Goal: Register for event/course

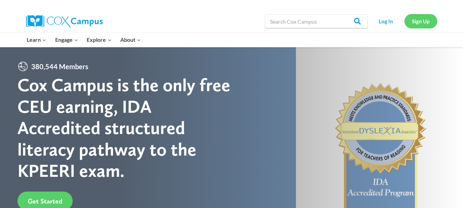
click at [417, 20] on link "Sign Up" at bounding box center [421, 21] width 33 height 14
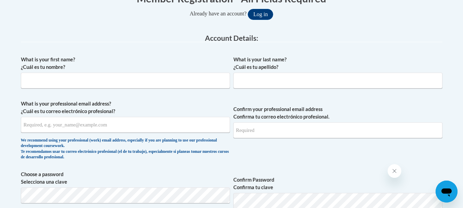
scroll to position [162, 0]
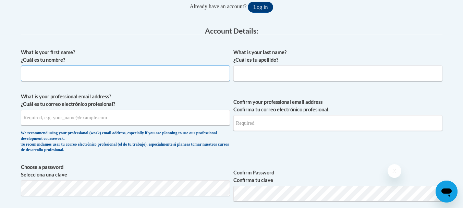
click at [156, 81] on input "What is your first name? ¿Cuál es tu nombre?" at bounding box center [125, 73] width 209 height 16
type input "Gloriana"
click at [260, 72] on input "What is your last name? ¿Cuál es tu apellido?" at bounding box center [337, 73] width 209 height 16
type input "Quiles"
click at [140, 122] on input "What is your professional email address? ¿Cuál es tu correo electrónico profesi…" at bounding box center [125, 118] width 209 height 16
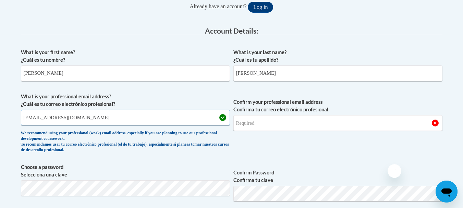
type input "gquiles@lccaa.net"
click at [283, 128] on input "Confirm your professional email address Confirma tu correo electrónico profesio…" at bounding box center [337, 123] width 209 height 16
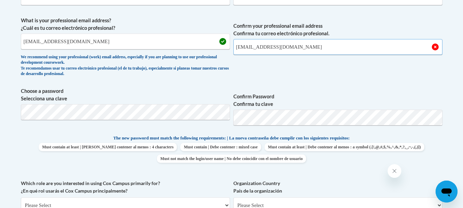
scroll to position [260, 0]
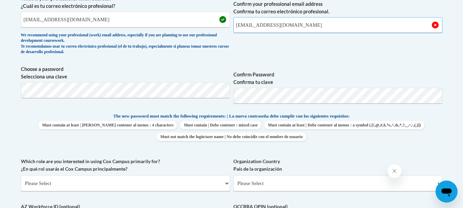
type input "gquiles@lccaa.net"
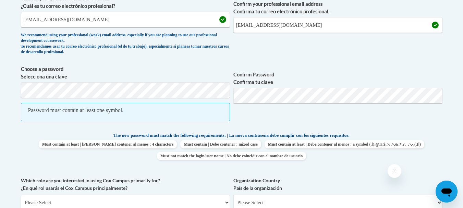
click at [124, 81] on span "Choose a password Selecciona una clave Password must contain at least one symbo…" at bounding box center [125, 96] width 209 height 63
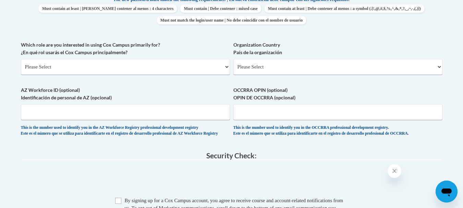
scroll to position [380, 0]
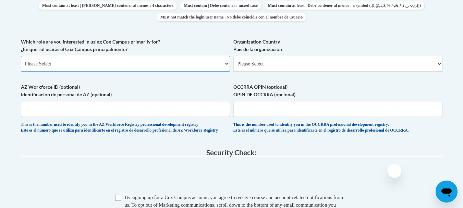
click at [141, 56] on select "Please Select College/University | Colegio/Universidad Community/Nonprofit Part…" at bounding box center [125, 64] width 209 height 16
select select "fbf2d438-af2f-41f8-98f1-81c410e29de3"
click at [21, 56] on select "Please Select College/University | Colegio/Universidad Community/Nonprofit Part…" at bounding box center [125, 64] width 209 height 16
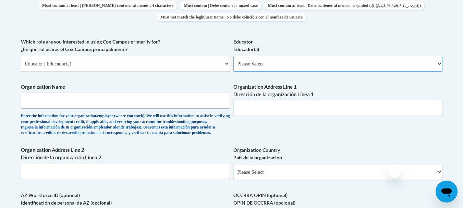
click at [298, 66] on select "Please Select Early Learning/Daycare Teacher/Family Home Care Provider | Maestr…" at bounding box center [337, 64] width 209 height 16
select select "5e2af403-4f2c-4e49-a02f-103e55d7b75b"
click at [233, 56] on select "Please Select Early Learning/Daycare Teacher/Family Home Care Provider | Maestr…" at bounding box center [337, 64] width 209 height 16
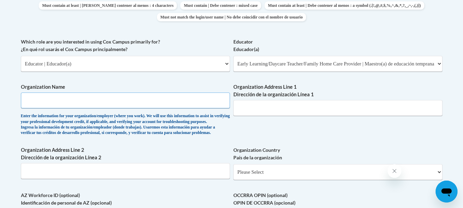
click at [116, 101] on input "Organization Name" at bounding box center [125, 101] width 209 height 16
type input "LCCAA"
click at [285, 106] on input "Organization Address Line 1 Dirección de la organización Línea 1" at bounding box center [337, 108] width 209 height 16
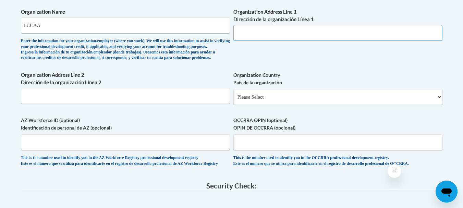
scroll to position [453, 0]
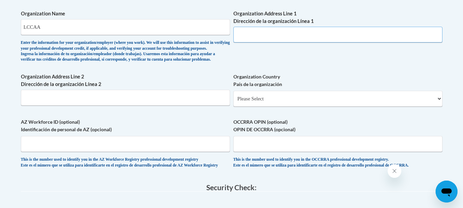
click at [254, 38] on input "Organization Address Line 1 Dirección de la organización Línea 1" at bounding box center [337, 35] width 209 height 16
type input "1050 Reid Ave"
click at [283, 107] on select "Please Select United States | Estados Unidos Outside of the United States | Fue…" at bounding box center [337, 99] width 209 height 16
select select "ad49bcad-a171-4b2e-b99c-48b446064914"
click at [233, 102] on select "Please Select United States | Estados Unidos Outside of the United States | Fue…" at bounding box center [337, 99] width 209 height 16
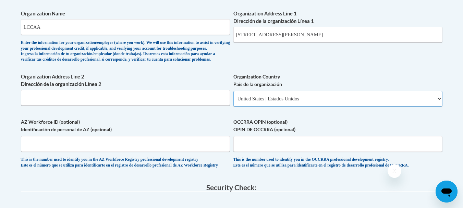
select select
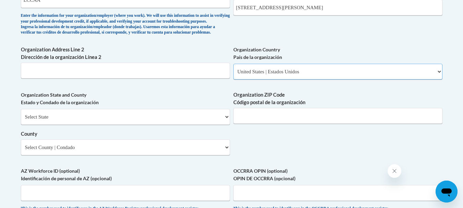
scroll to position [498, 0]
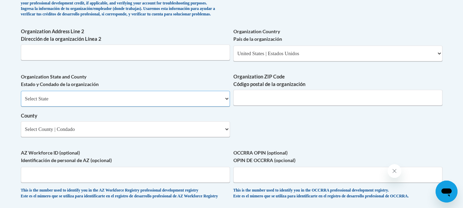
click at [223, 106] on select "Select State Alabama Alaska Arizona Arkansas California Colorado Connecticut De…" at bounding box center [125, 99] width 209 height 16
select select "Ohio"
click at [21, 102] on select "Select State Alabama Alaska Arizona Arkansas California Colorado Connecticut De…" at bounding box center [125, 99] width 209 height 16
click at [263, 106] on input "Organization ZIP Code Código postal de la organización" at bounding box center [337, 98] width 209 height 16
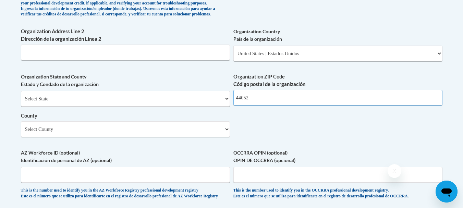
type input "44052"
click at [229, 137] on select "Select County Adams Allen Ashland Ashtabula Athens Auglaize Belmont Brown Butle…" at bounding box center [125, 129] width 209 height 16
select select "Lorain"
click at [21, 133] on select "Select County Adams Allen Ashland Ashtabula Athens Auglaize Belmont Brown Butle…" at bounding box center [125, 129] width 209 height 16
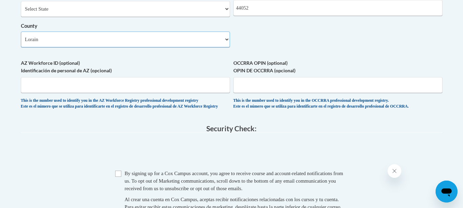
scroll to position [595, 0]
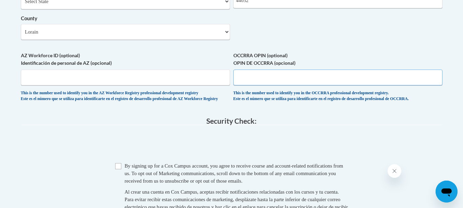
click at [388, 85] on input "OCCRRA OPIN (optional) OPIN DE OCCRRA (opcional)" at bounding box center [337, 78] width 209 height 16
type input "1145-2328"
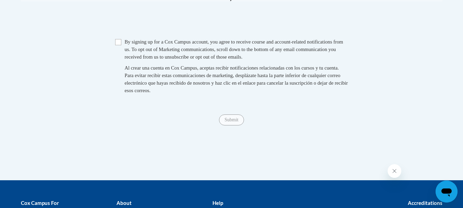
scroll to position [723, 0]
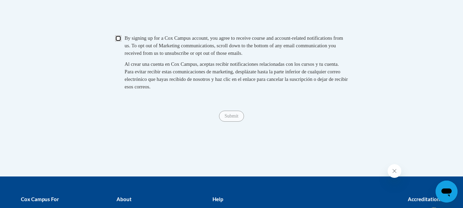
click at [119, 41] on input "Checkbox" at bounding box center [118, 38] width 6 height 6
checkbox input "true"
click at [230, 122] on input "Submit" at bounding box center [231, 116] width 25 height 11
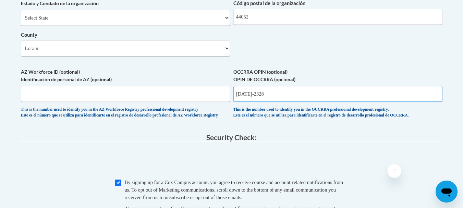
scroll to position [581, 0]
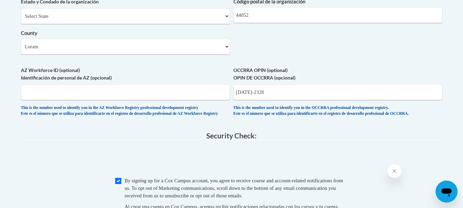
click at [360, 160] on fieldset "Security Check: Enter the security code + = TextBox Checkbox" at bounding box center [232, 190] width 422 height 117
click at [250, 100] on input "1145-2328" at bounding box center [337, 92] width 209 height 16
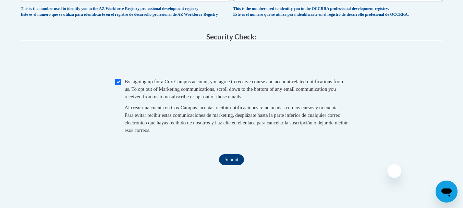
scroll to position [684, 0]
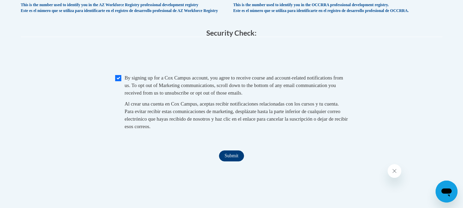
type input "11452328"
click at [233, 161] on input "Submit" at bounding box center [231, 155] width 25 height 11
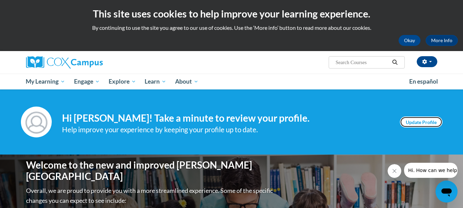
click at [430, 122] on link "Update Profile" at bounding box center [421, 122] width 43 height 11
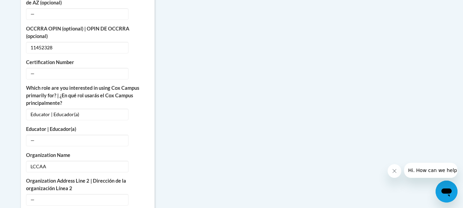
scroll to position [387, 0]
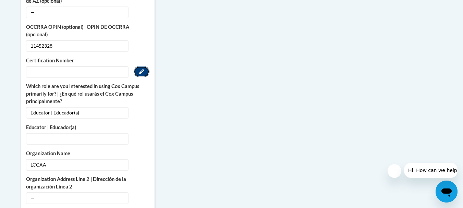
click at [141, 69] on icon "Custom profile fields" at bounding box center [141, 71] width 5 height 5
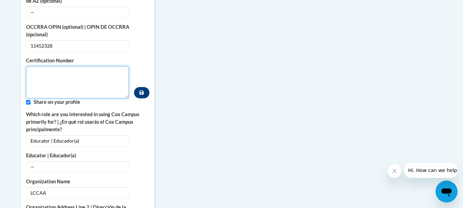
click at [80, 72] on textarea "Custom profile fields" at bounding box center [77, 82] width 103 height 32
type textarea "11452328"
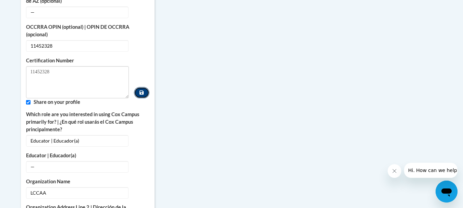
click at [144, 87] on button "Custom profile fields" at bounding box center [141, 92] width 15 height 11
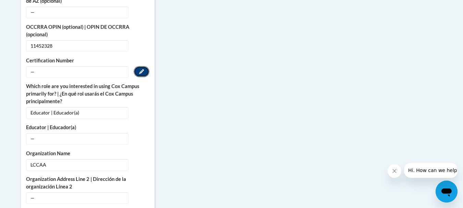
click at [145, 66] on button "Edit" at bounding box center [142, 71] width 16 height 11
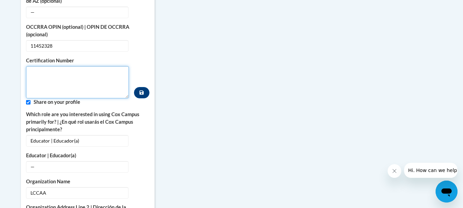
click at [76, 71] on textarea "Custom profile fields" at bounding box center [77, 82] width 103 height 32
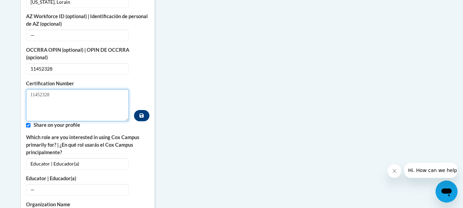
type textarea "11452328"
click at [147, 80] on div "Certification Number 11452328" at bounding box center [87, 100] width 123 height 41
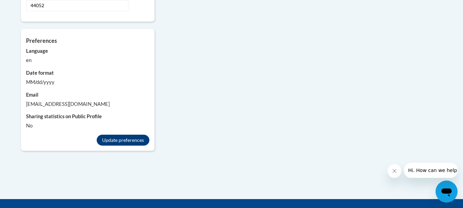
scroll to position [699, 0]
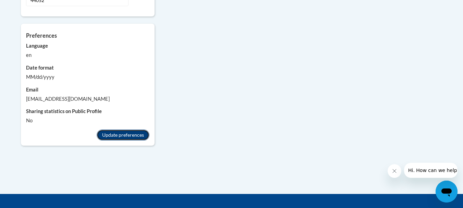
click at [123, 130] on button "Update preferences" at bounding box center [123, 135] width 53 height 11
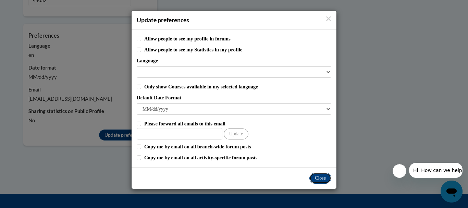
click at [322, 176] on button "Close" at bounding box center [321, 178] width 22 height 11
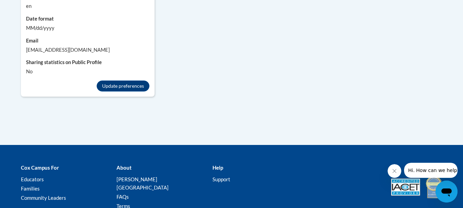
scroll to position [755, 0]
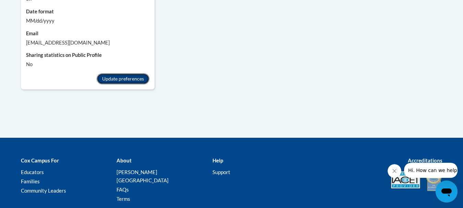
click at [127, 74] on button "Update preferences" at bounding box center [123, 78] width 53 height 11
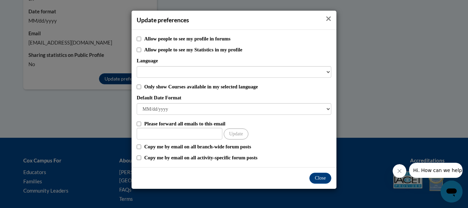
click at [330, 19] on icon "Close" at bounding box center [328, 18] width 5 height 7
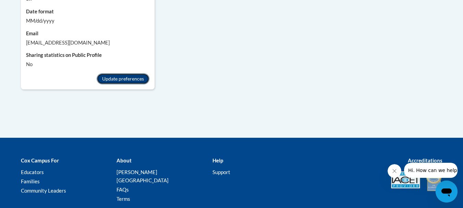
click at [120, 73] on button "Update preferences" at bounding box center [123, 78] width 53 height 11
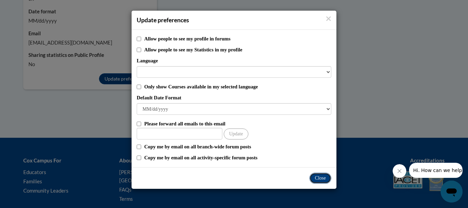
click at [321, 173] on button "Close" at bounding box center [321, 178] width 22 height 11
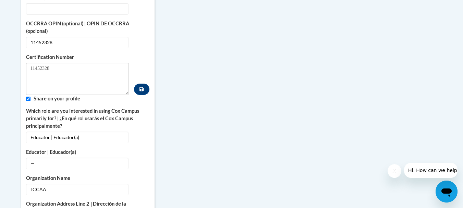
scroll to position [398, 0]
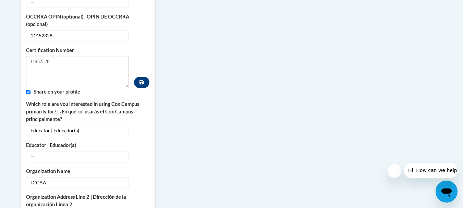
drag, startPoint x: 144, startPoint y: 75, endPoint x: 139, endPoint y: 43, distance: 32.9
click at [139, 47] on div "Certification Number 11452328" at bounding box center [87, 67] width 123 height 41
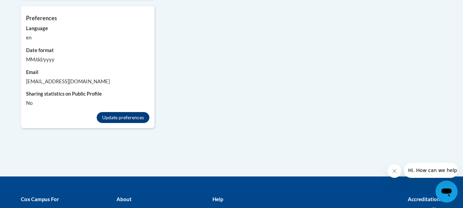
scroll to position [727, 0]
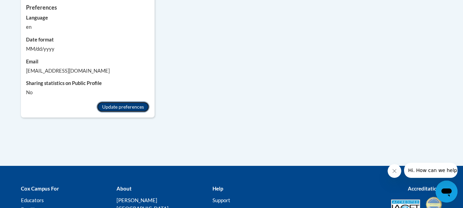
click at [118, 101] on button "Update preferences" at bounding box center [123, 106] width 53 height 11
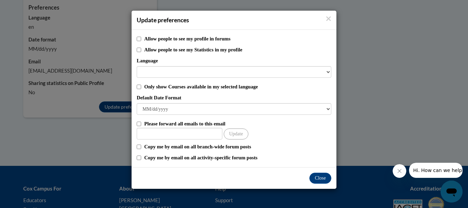
click at [136, 39] on div "Allow people to see my profile in forums Allow people to see my Statistics in m…" at bounding box center [234, 98] width 205 height 137
click at [140, 39] on input "Allow people to see my profile in forums" at bounding box center [139, 39] width 4 height 4
checkbox input "false"
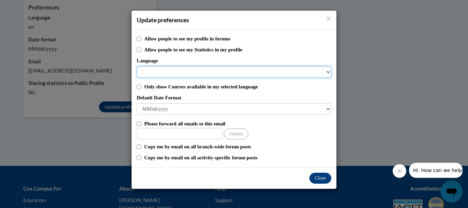
click at [267, 70] on select "Language" at bounding box center [234, 72] width 195 height 12
click at [325, 72] on select "Language" at bounding box center [234, 72] width 195 height 12
click at [327, 73] on select "Language" at bounding box center [234, 72] width 195 height 12
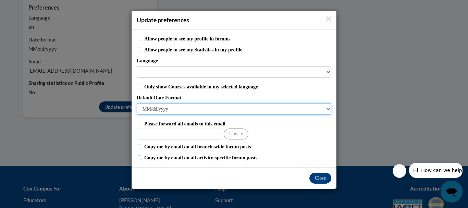
click at [325, 114] on select "M/d/yyyy M/d/yy MM/dd/yy MM/dd/yyyy yy/MM/dd yyyy-MM-dd dd-MMM-yyyy dd/MM/yyyy …" at bounding box center [234, 109] width 195 height 12
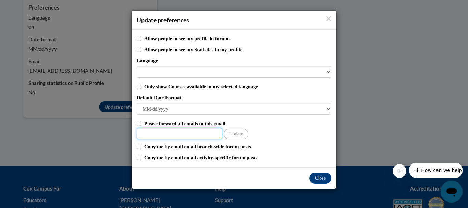
click at [214, 134] on input "Other Email" at bounding box center [180, 134] width 86 height 12
type input "gquiles@lccaa.net"
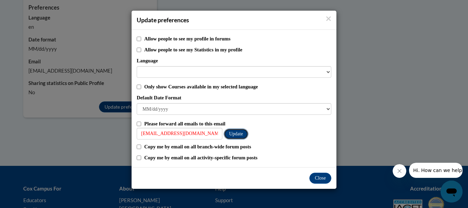
click at [245, 132] on button "Update" at bounding box center [236, 134] width 25 height 11
click at [216, 169] on div "Close" at bounding box center [234, 178] width 205 height 22
click at [158, 176] on div "Close" at bounding box center [234, 178] width 205 height 22
drag, startPoint x: 233, startPoint y: 177, endPoint x: 333, endPoint y: 177, distance: 99.8
click at [333, 177] on div "Close" at bounding box center [234, 178] width 205 height 22
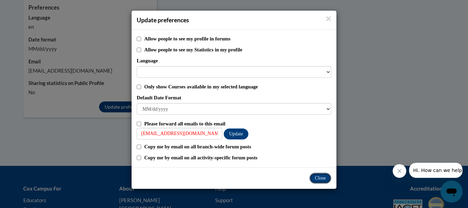
click at [323, 177] on button "Close" at bounding box center [321, 178] width 22 height 11
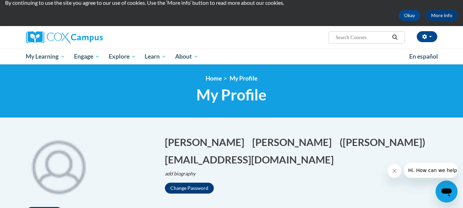
scroll to position [13, 0]
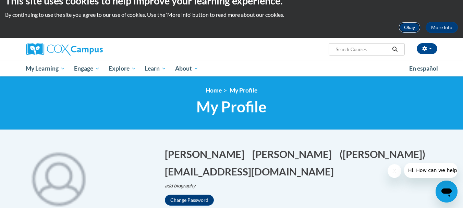
click at [413, 28] on button "Okay" at bounding box center [410, 27] width 22 height 11
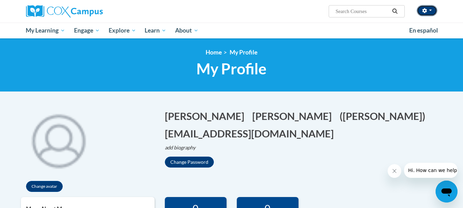
click at [430, 8] on button "button" at bounding box center [427, 10] width 21 height 11
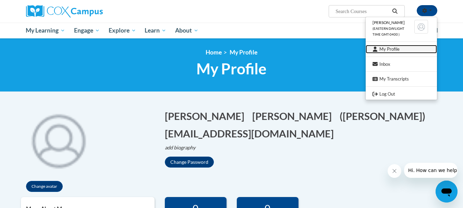
click at [395, 48] on link "My Profile" at bounding box center [401, 49] width 71 height 9
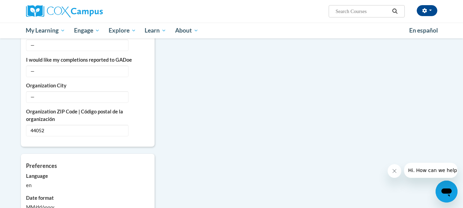
scroll to position [496, 0]
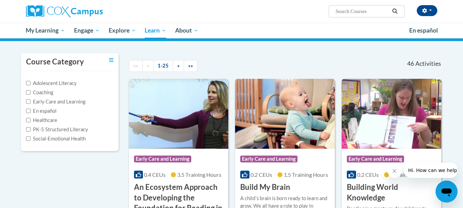
scroll to position [51, 0]
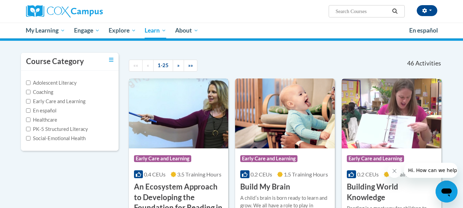
click at [163, 182] on h3 "An Ecosystem Approach to Developing the Foundation for Reading in the Early Yea…" at bounding box center [178, 203] width 89 height 42
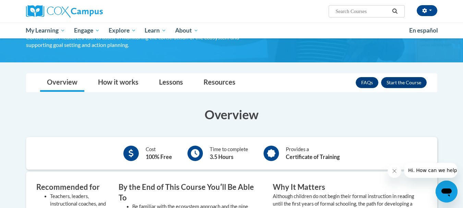
scroll to position [155, 0]
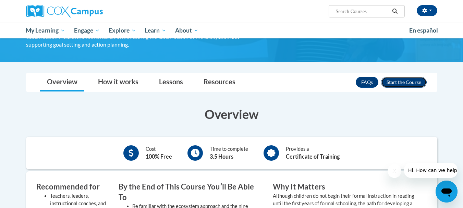
click at [394, 83] on button "Enroll" at bounding box center [404, 82] width 46 height 11
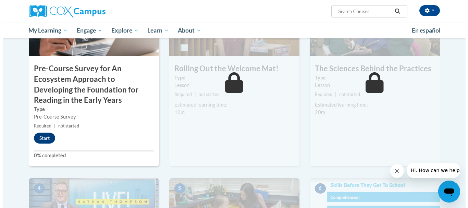
scroll to position [207, 0]
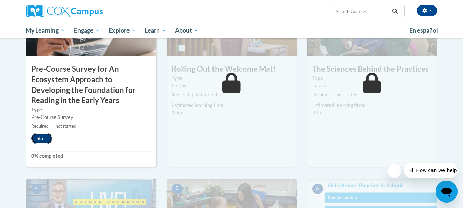
click at [43, 138] on button "Start" at bounding box center [41, 138] width 21 height 11
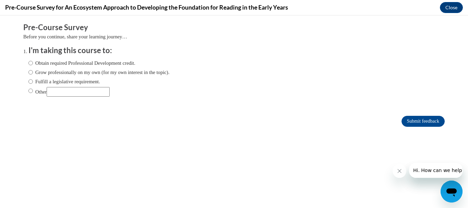
scroll to position [0, 0]
click at [28, 65] on input "Obtain required Professional Development credit." at bounding box center [30, 63] width 4 height 8
radio input "true"
click at [421, 120] on input "Submit feedback" at bounding box center [423, 121] width 43 height 11
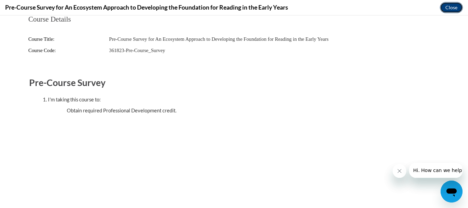
click at [449, 7] on button "Close" at bounding box center [451, 7] width 23 height 11
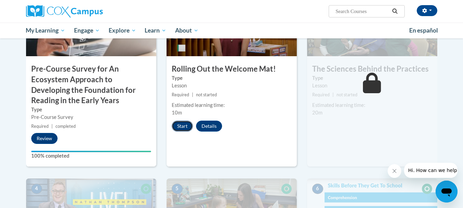
click at [181, 130] on button "Start" at bounding box center [182, 126] width 21 height 11
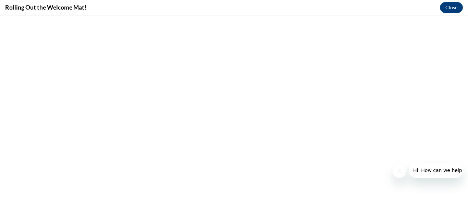
click at [397, 169] on icon "Close message from company" at bounding box center [399, 170] width 5 height 5
